Goal: Task Accomplishment & Management: Manage account settings

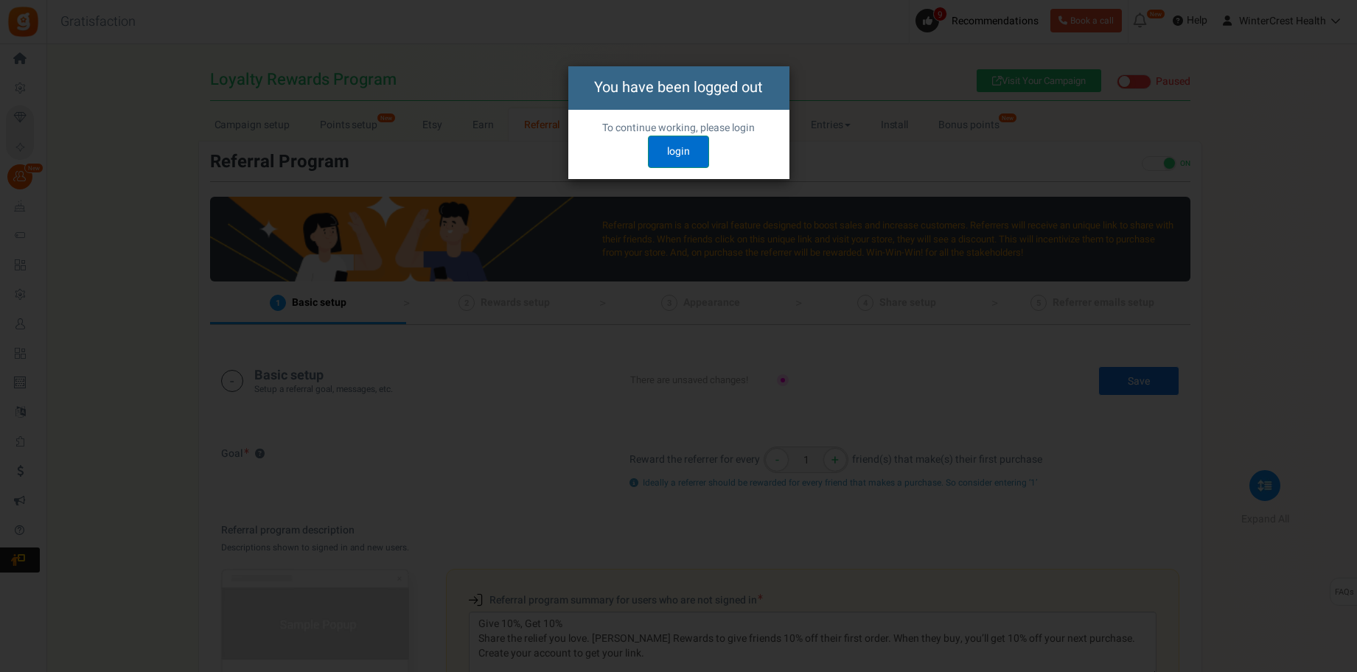
click at [680, 156] on link "login" at bounding box center [678, 152] width 61 height 32
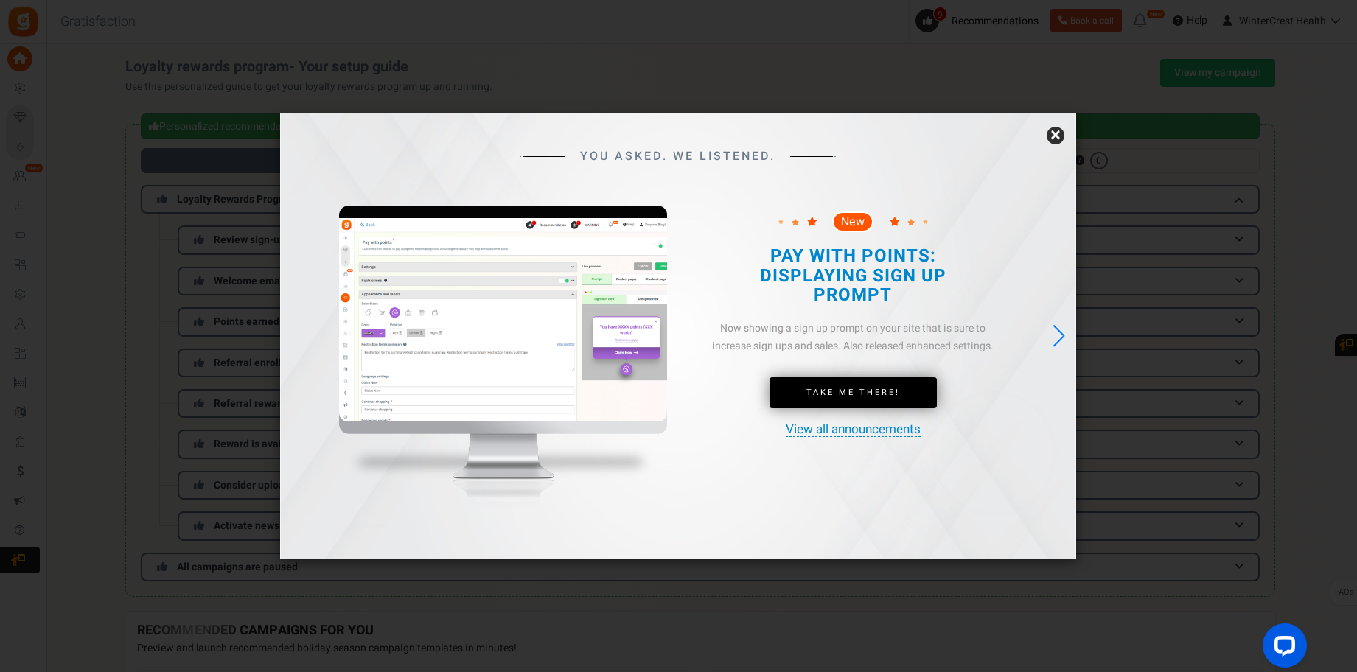
click at [1048, 134] on link "×" at bounding box center [1056, 136] width 18 height 18
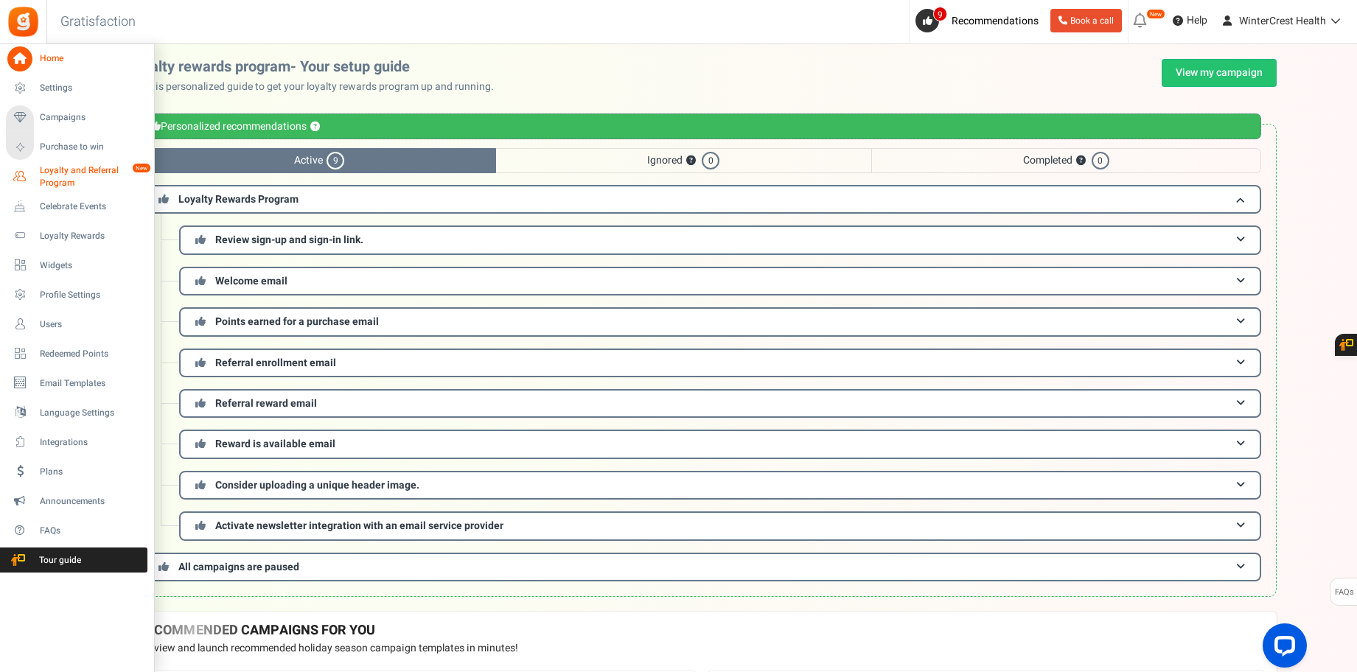
click at [80, 168] on span "Loyalty and Referral Program" at bounding box center [94, 176] width 108 height 25
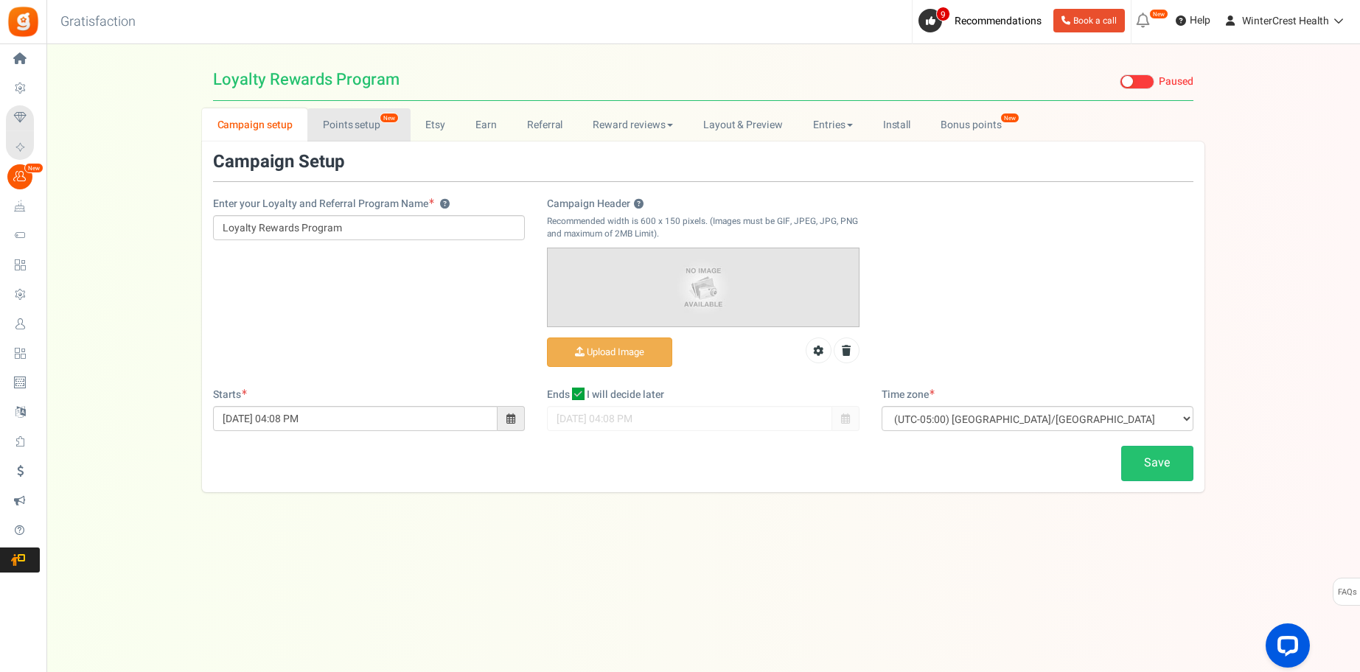
click at [359, 134] on link "Points setup New" at bounding box center [358, 124] width 102 height 33
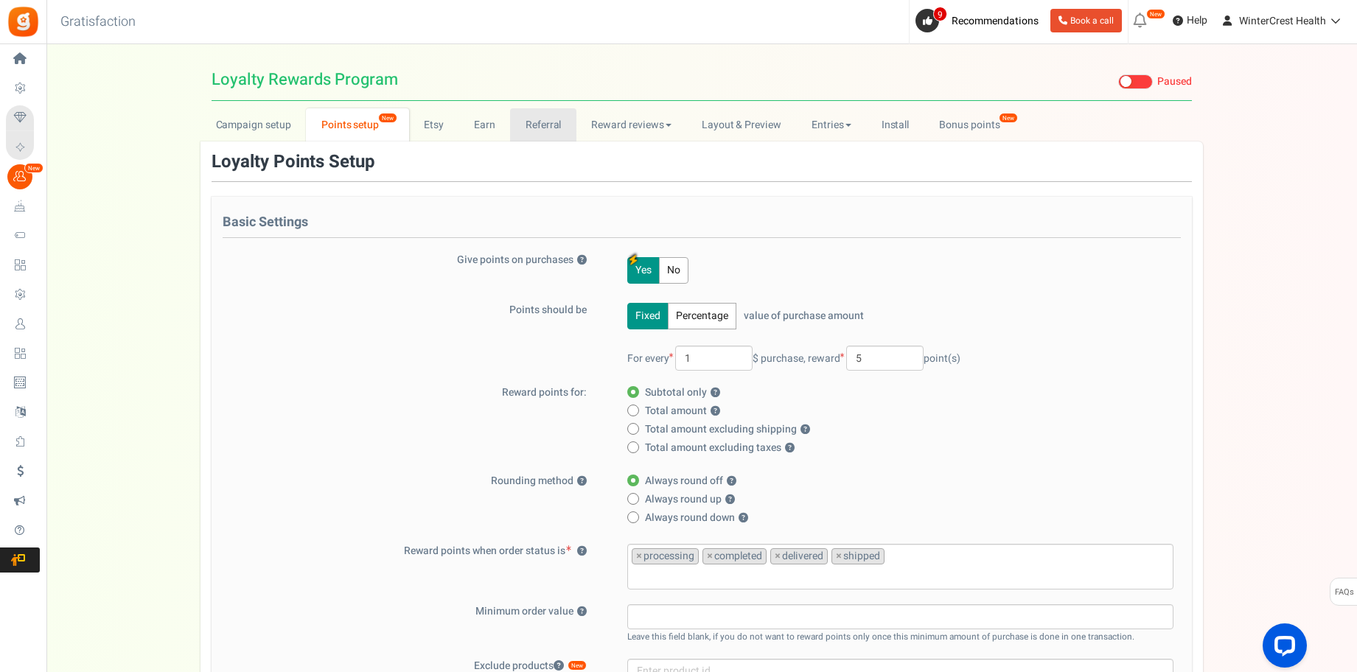
click at [554, 133] on link "Referral" at bounding box center [543, 124] width 66 height 33
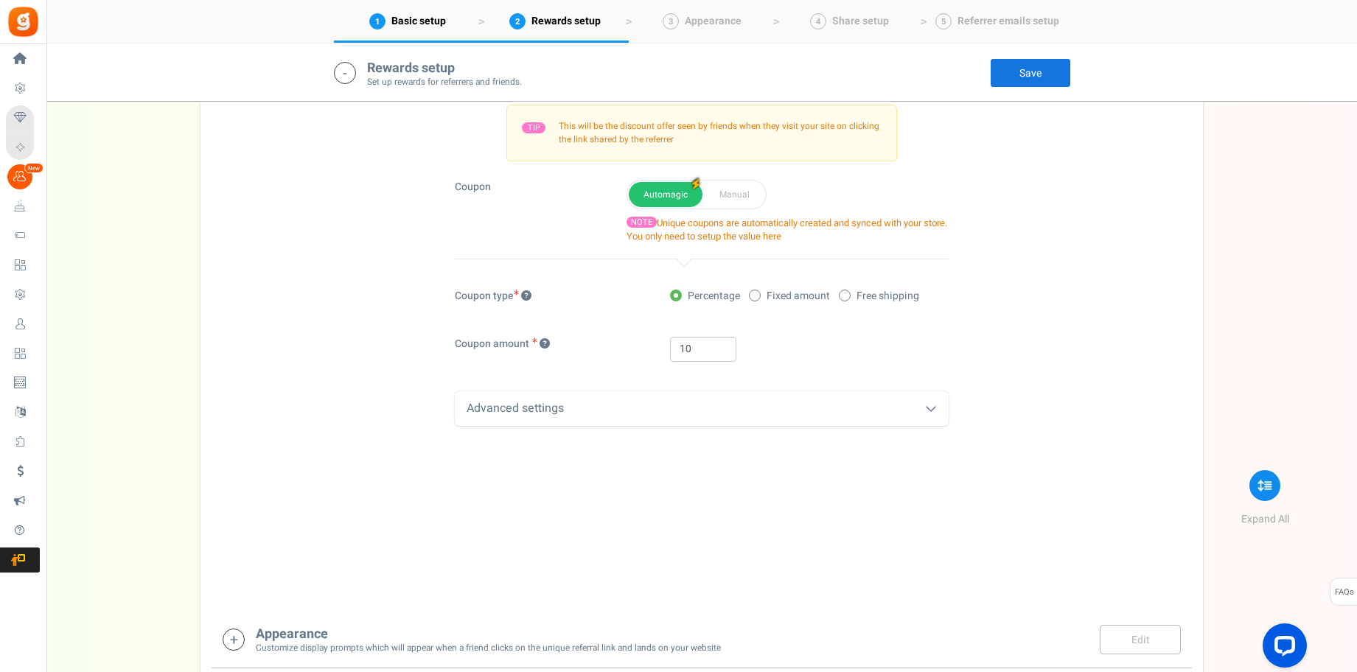
scroll to position [686, 0]
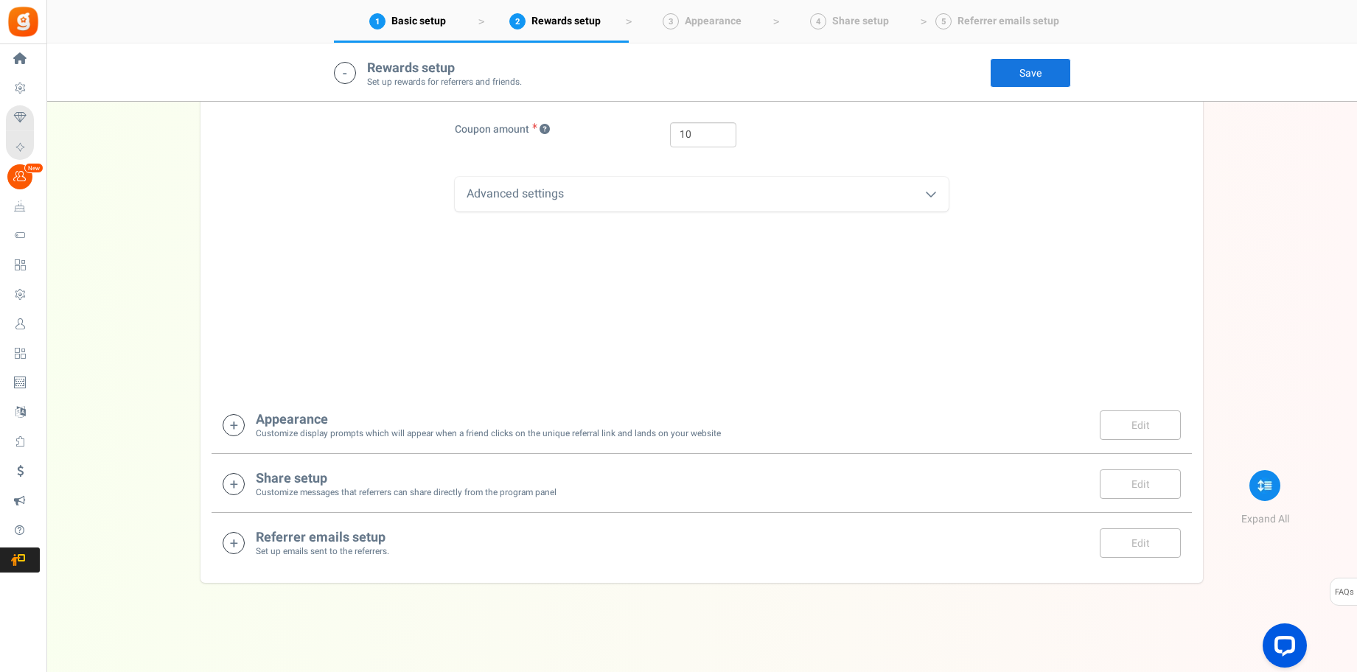
click at [528, 430] on small "Customize display prompts which will appear when a friend clicks on the unique …" at bounding box center [488, 433] width 465 height 13
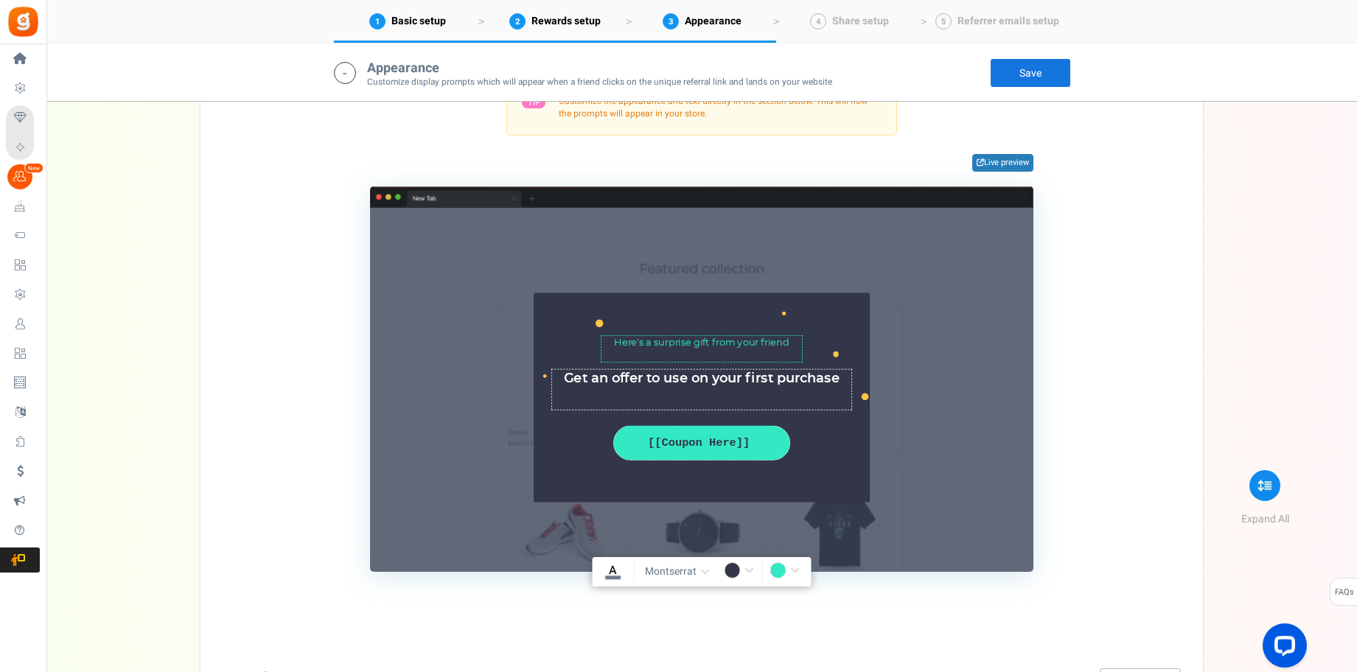
scroll to position [1153, 0]
